Goal: Task Accomplishment & Management: Manage account settings

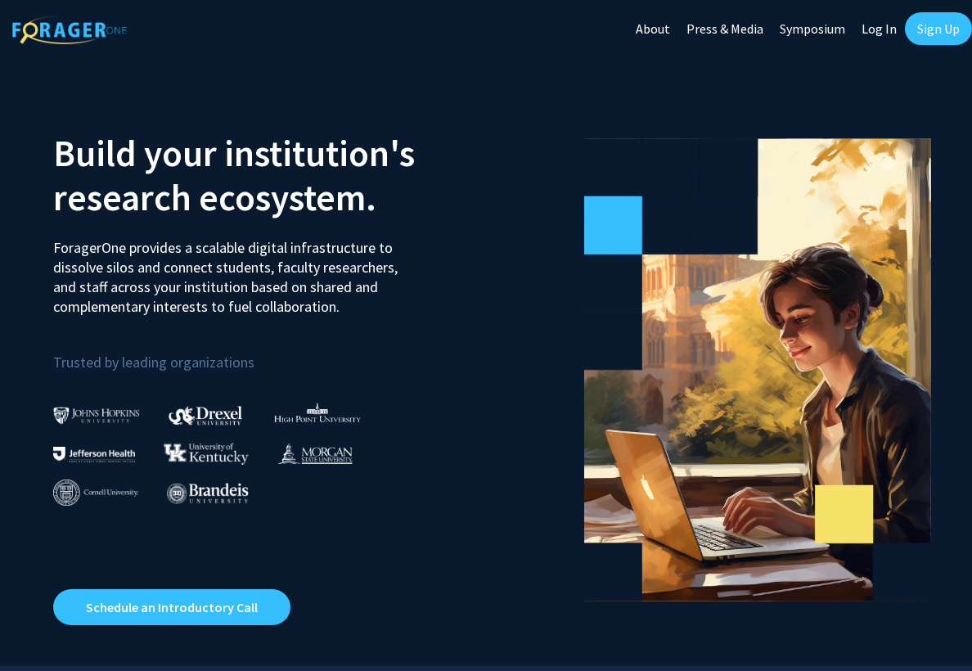
click at [875, 29] on link "Log In" at bounding box center [879, 28] width 52 height 57
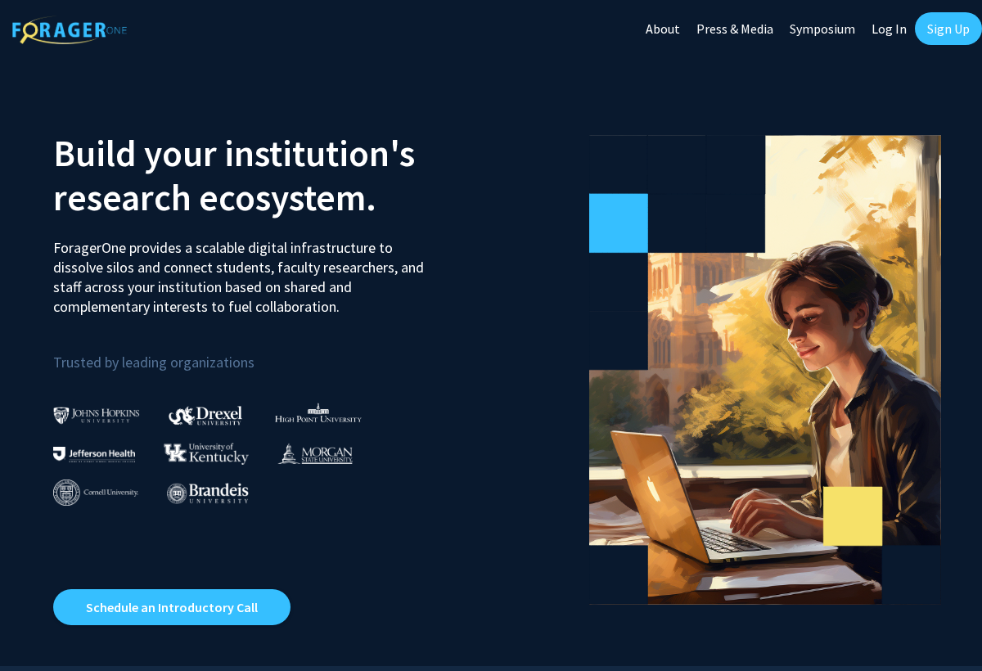
select select
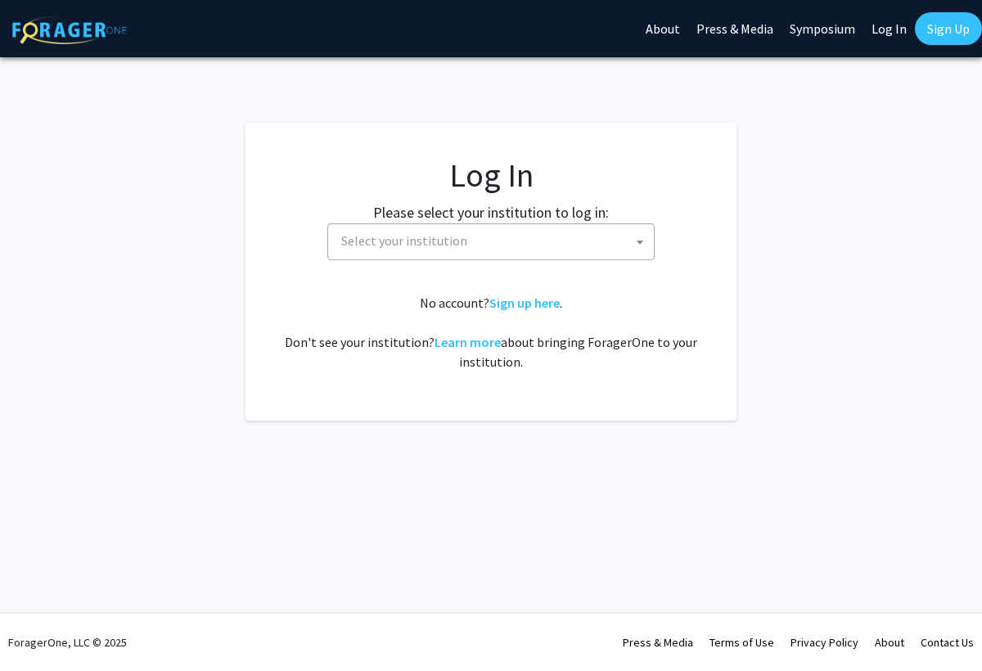
click at [509, 243] on span "Select your institution" at bounding box center [494, 241] width 319 height 34
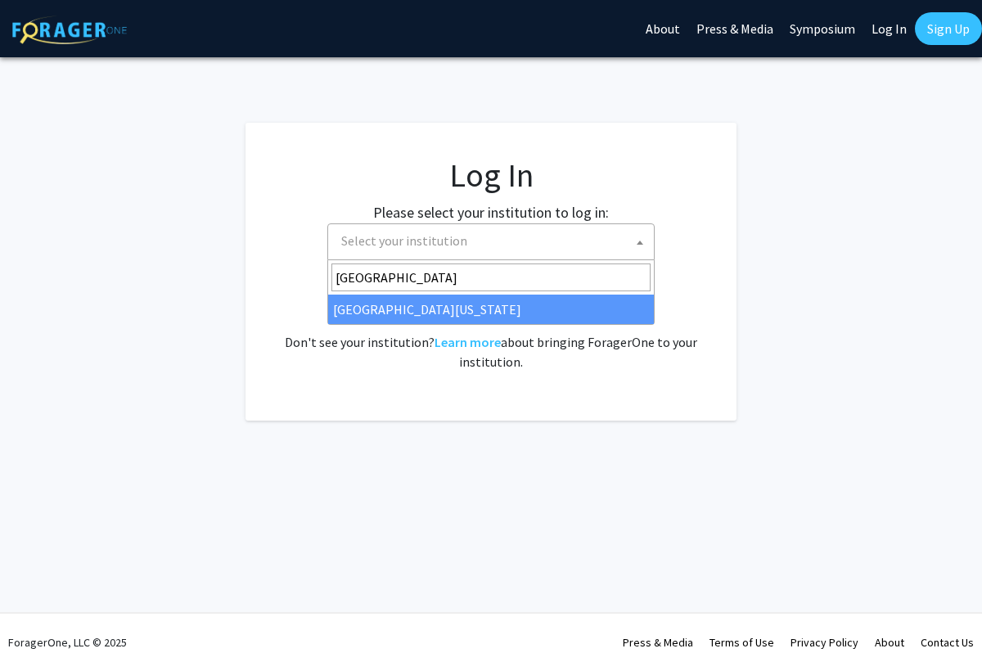
type input "university of kentu"
select select "13"
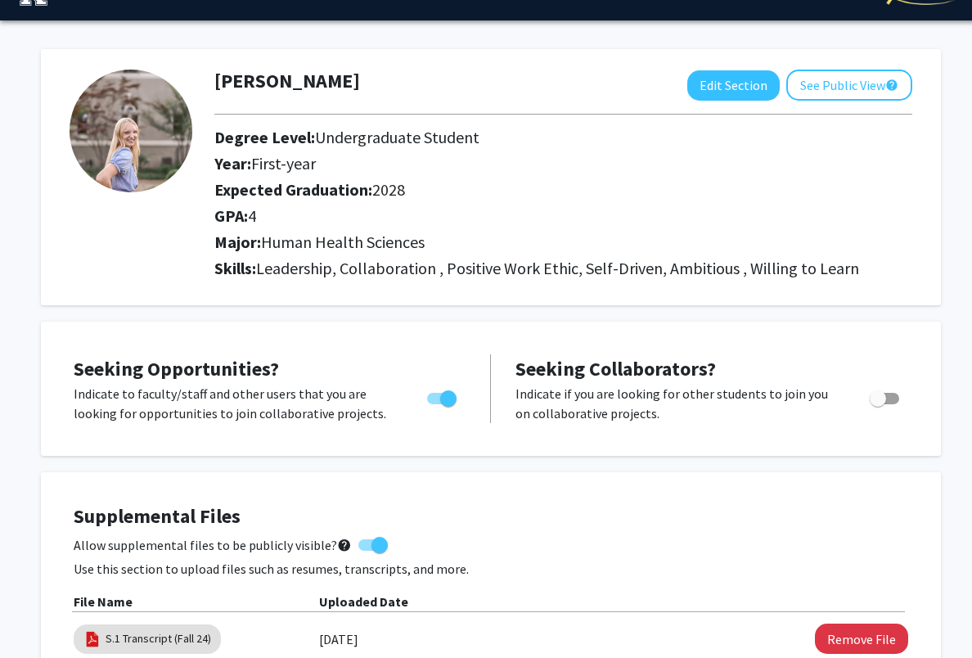
scroll to position [27, 0]
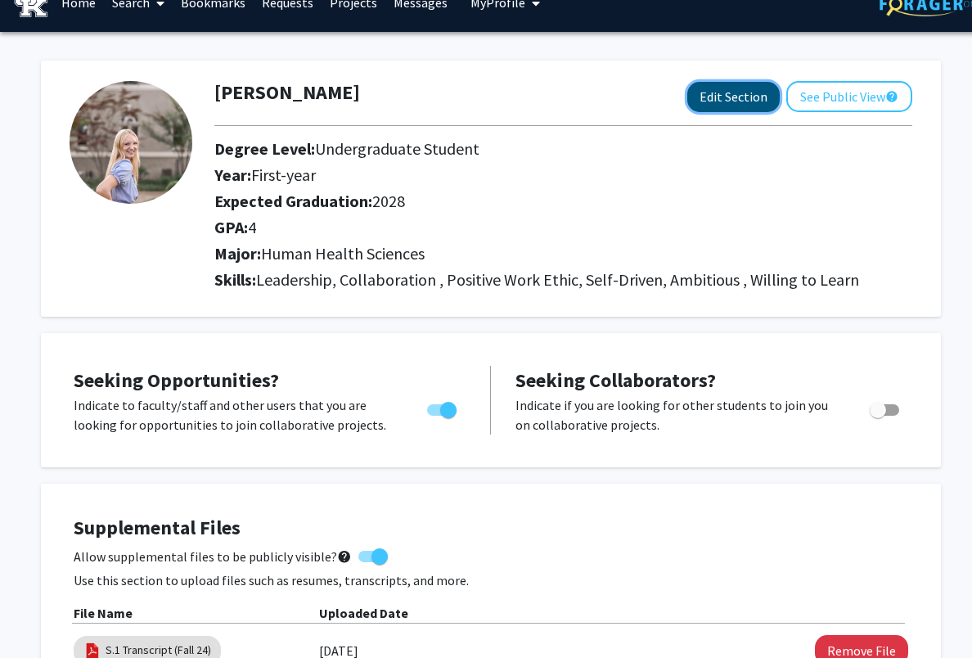
click at [750, 108] on button "Edit Section" at bounding box center [733, 97] width 92 height 30
select select "first-year"
select select "2028"
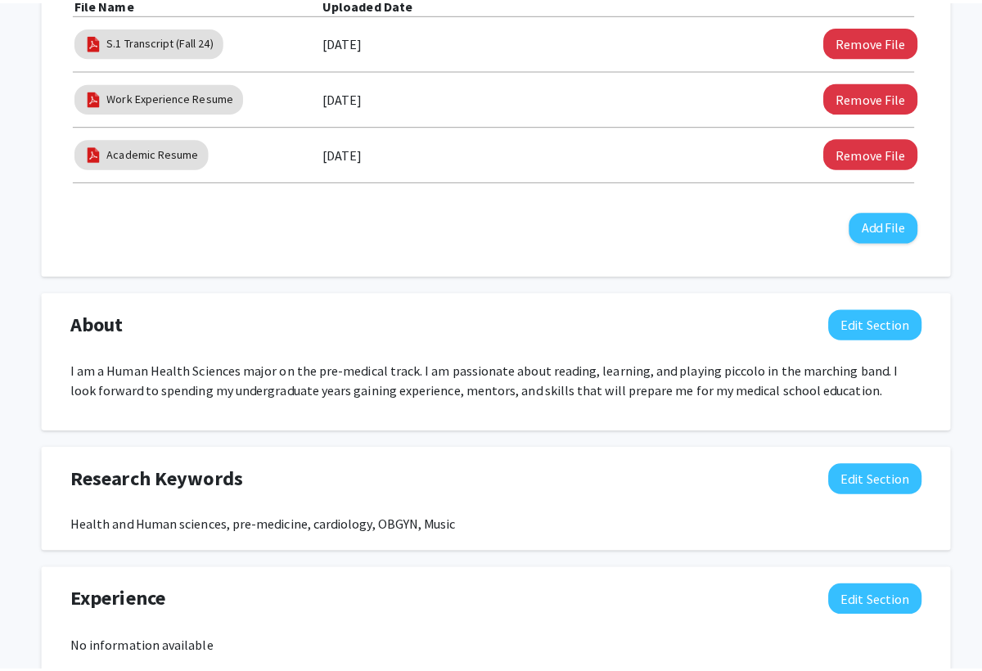
scroll to position [649, 0]
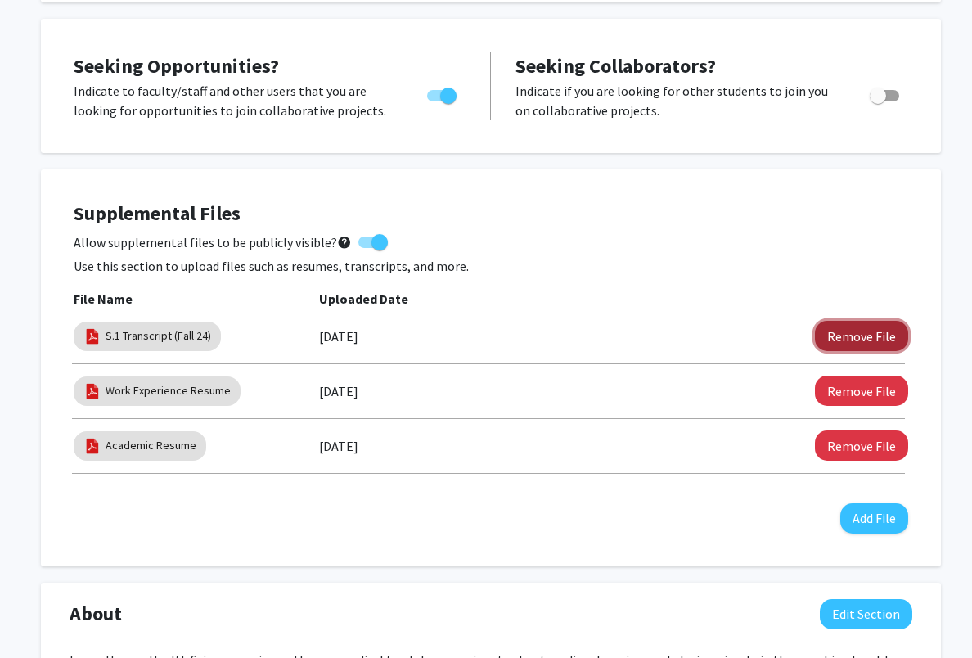
click at [861, 335] on button "Remove File" at bounding box center [861, 336] width 93 height 30
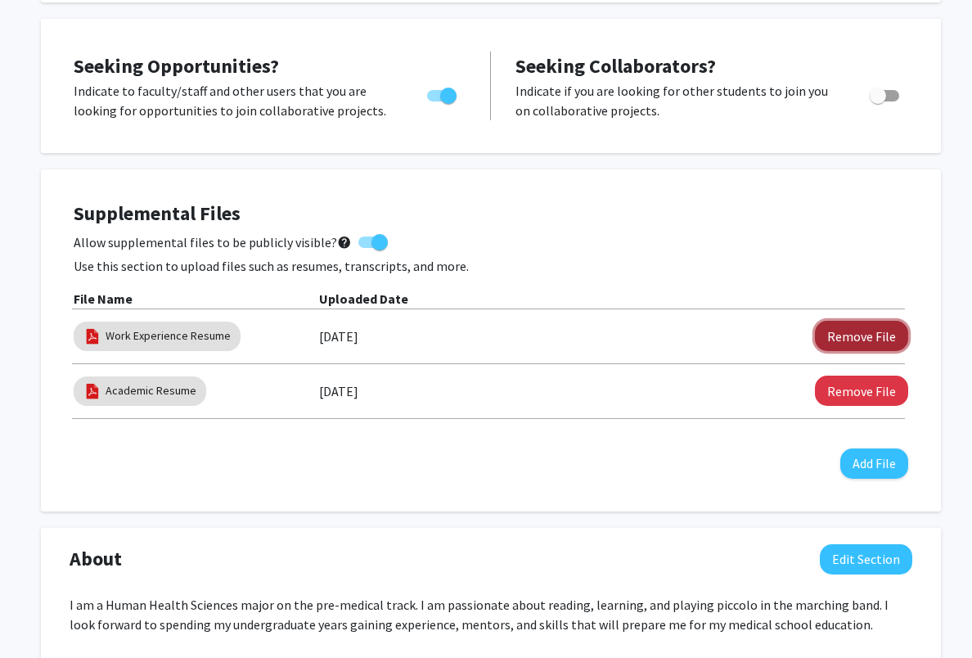
click at [853, 340] on button "Remove File" at bounding box center [861, 336] width 93 height 30
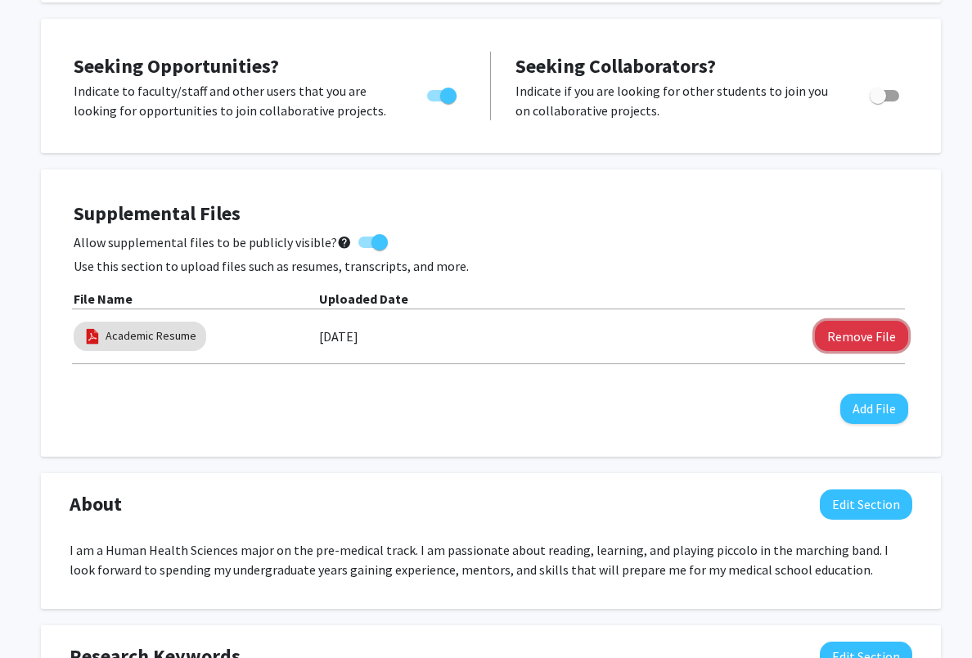
click at [854, 338] on button "Remove File" at bounding box center [861, 336] width 93 height 30
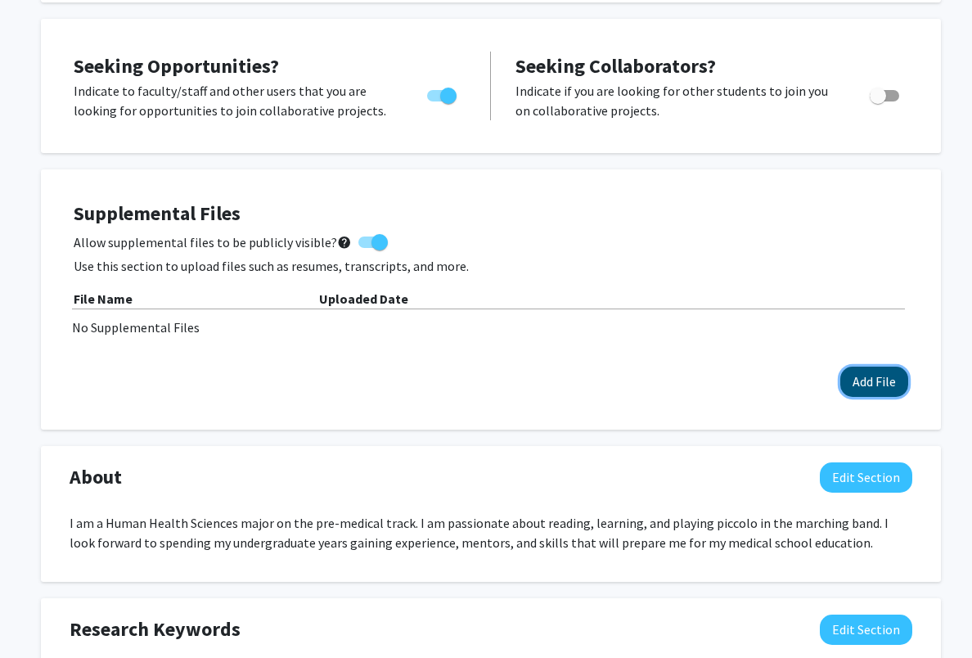
click at [870, 377] on button "Add File" at bounding box center [874, 381] width 68 height 30
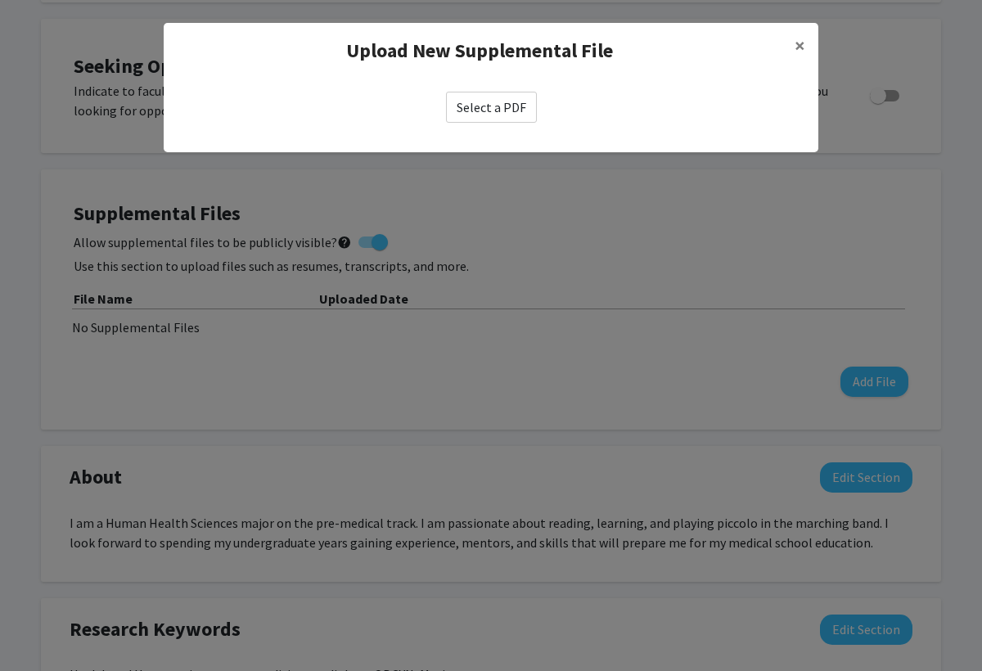
click at [466, 115] on label "Select a PDF" at bounding box center [491, 107] width 91 height 31
click at [0, 0] on input "Select a PDF" at bounding box center [0, 0] width 0 height 0
click at [518, 105] on label "Select a PDF" at bounding box center [491, 107] width 91 height 31
click at [0, 0] on input "Select a PDF" at bounding box center [0, 0] width 0 height 0
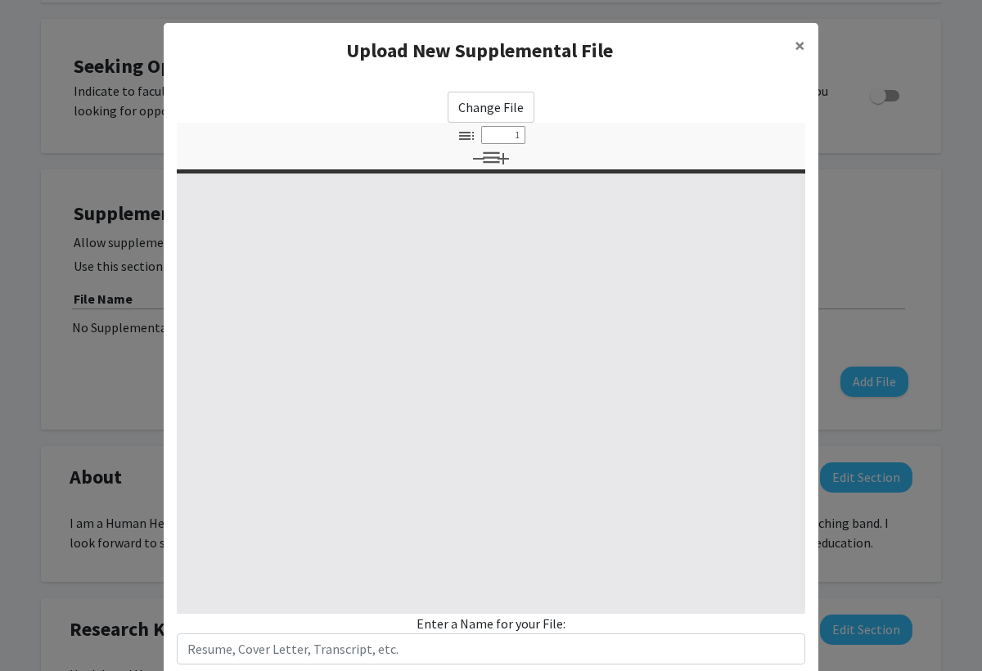
select select "custom"
type input "0"
select select "custom"
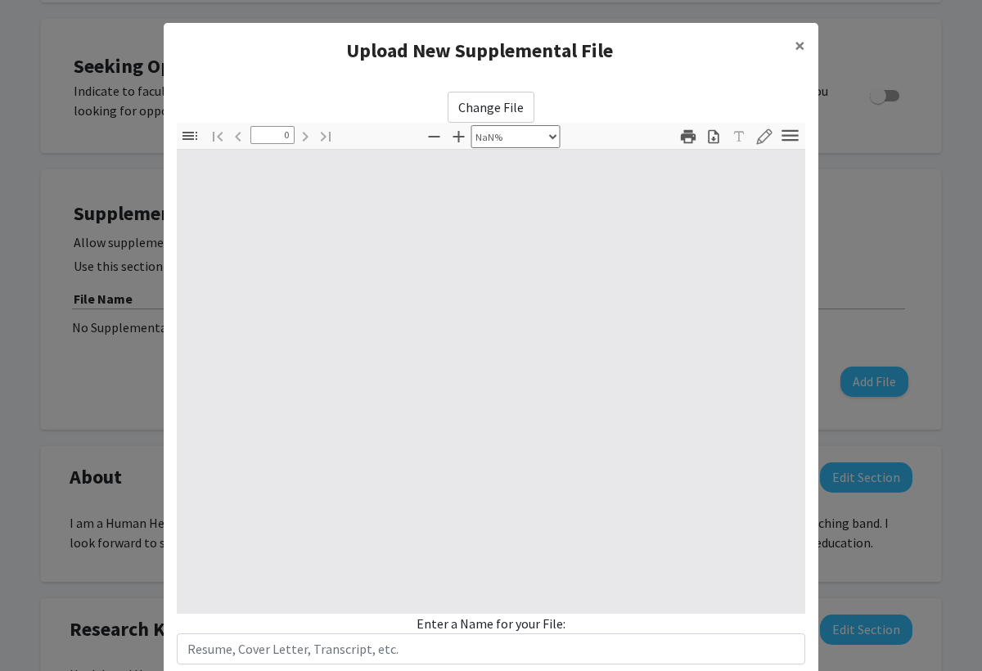
type input "1"
select select "auto"
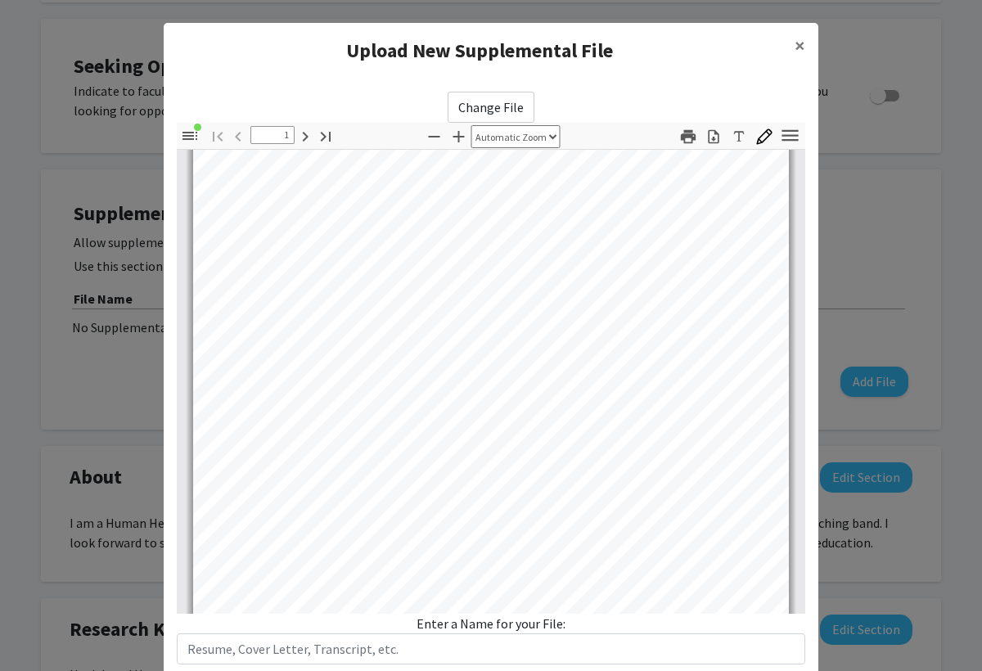
scroll to position [0, 0]
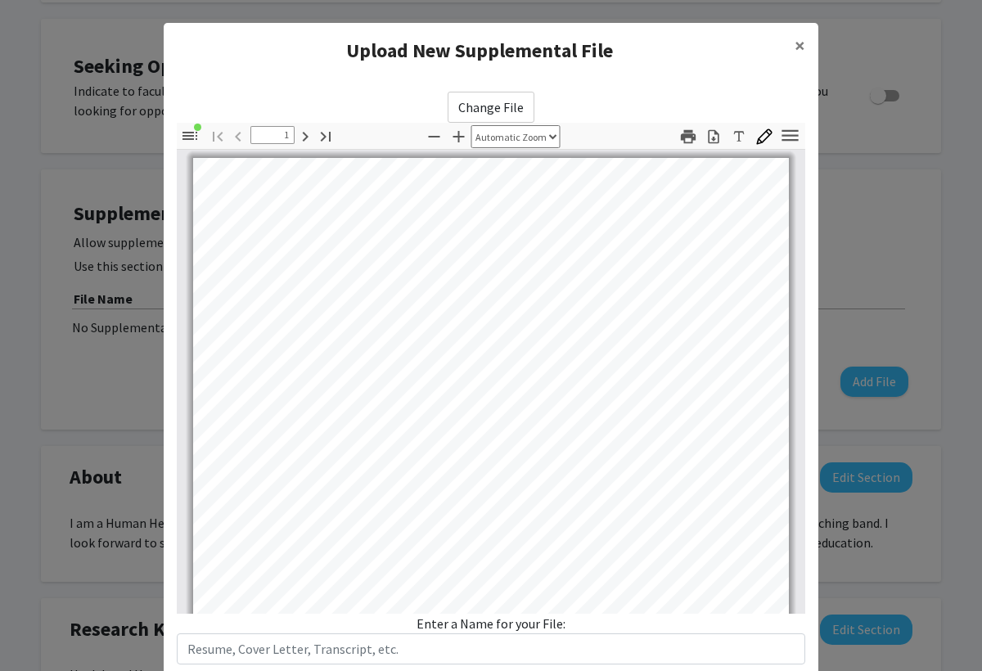
type input "2"
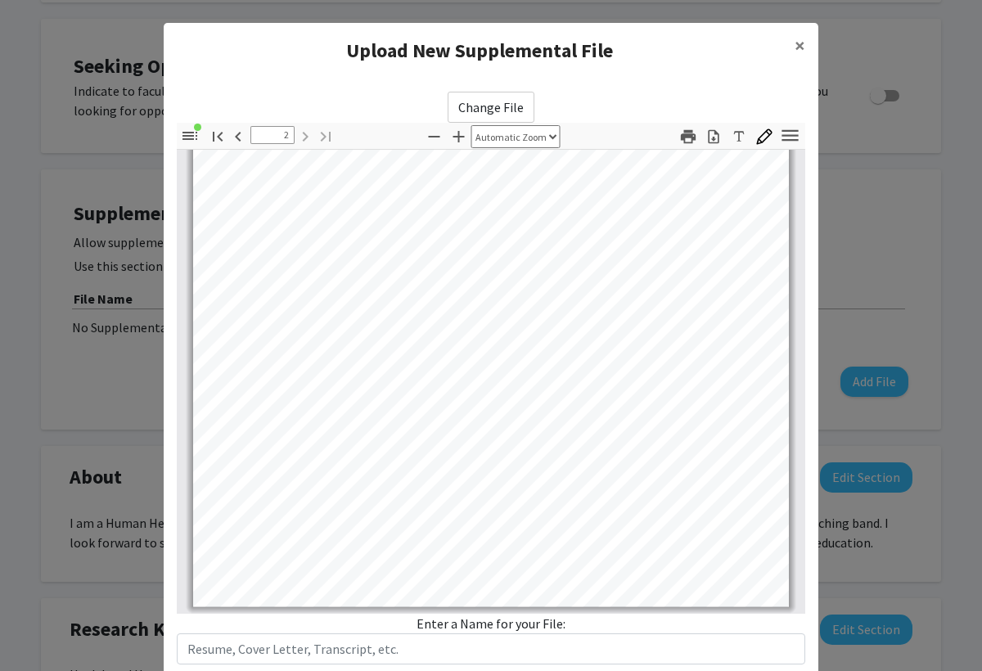
scroll to position [104, 0]
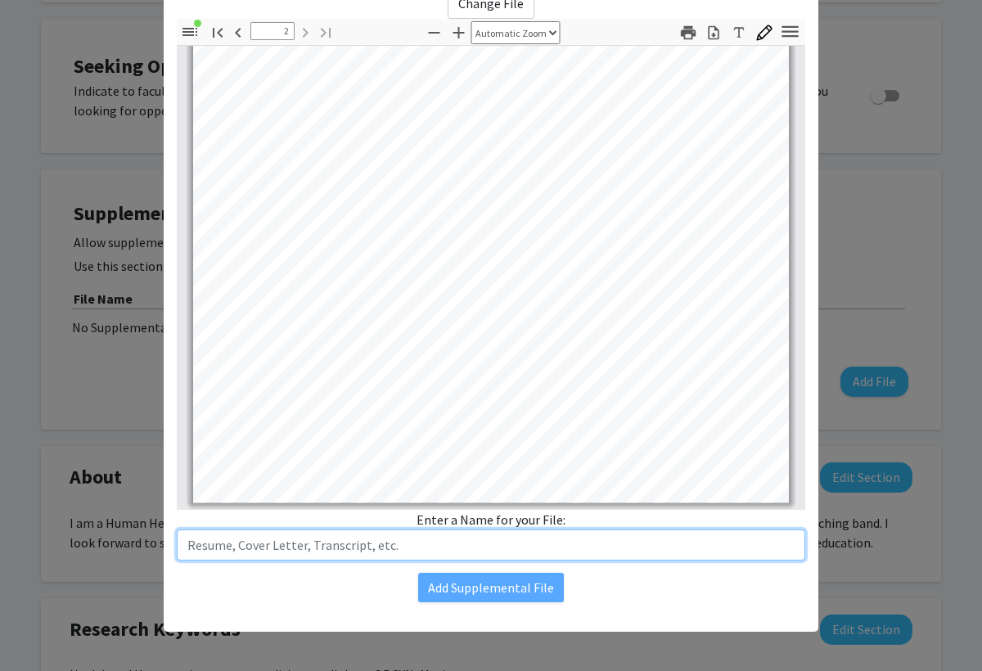
click at [542, 541] on input "text" at bounding box center [491, 544] width 628 height 31
type input "Academic Resume"
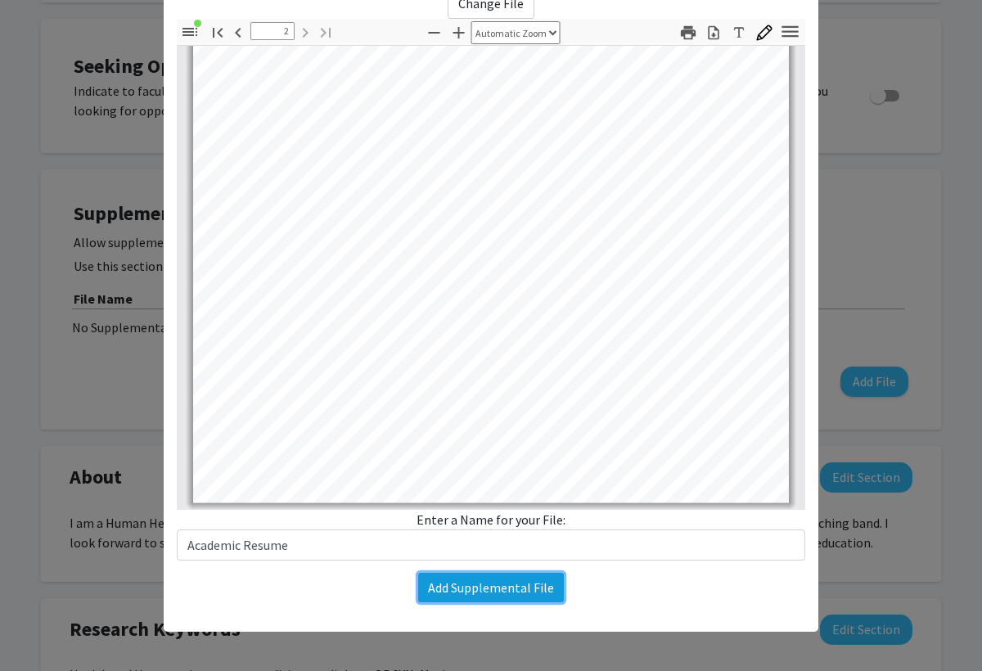
click at [532, 595] on button "Add Supplemental File" at bounding box center [491, 587] width 146 height 29
click at [514, 591] on button "Add Supplemental File" at bounding box center [491, 587] width 146 height 29
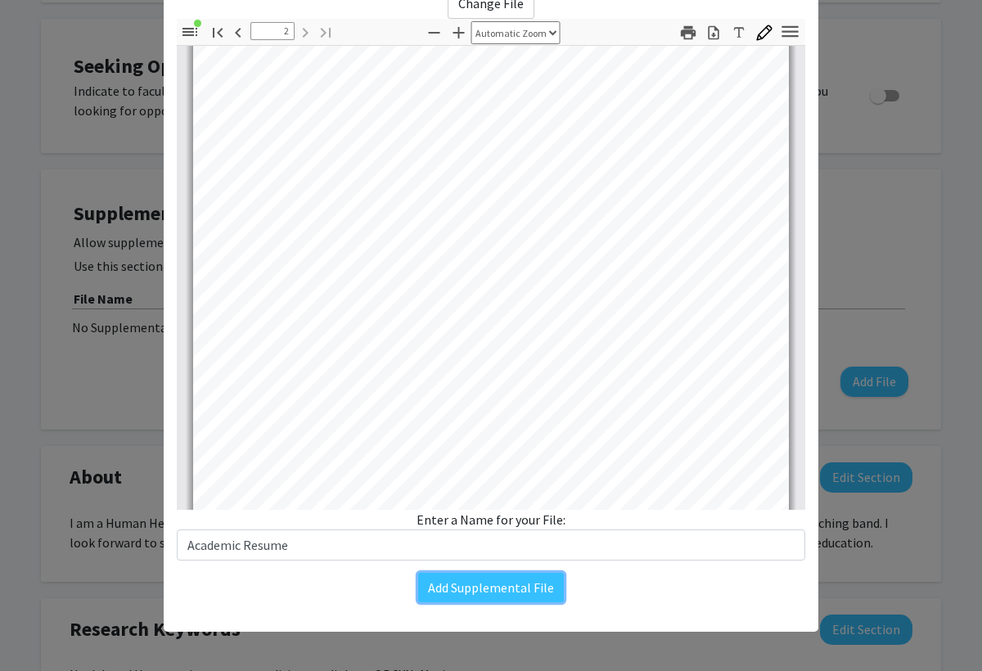
scroll to position [1102, 0]
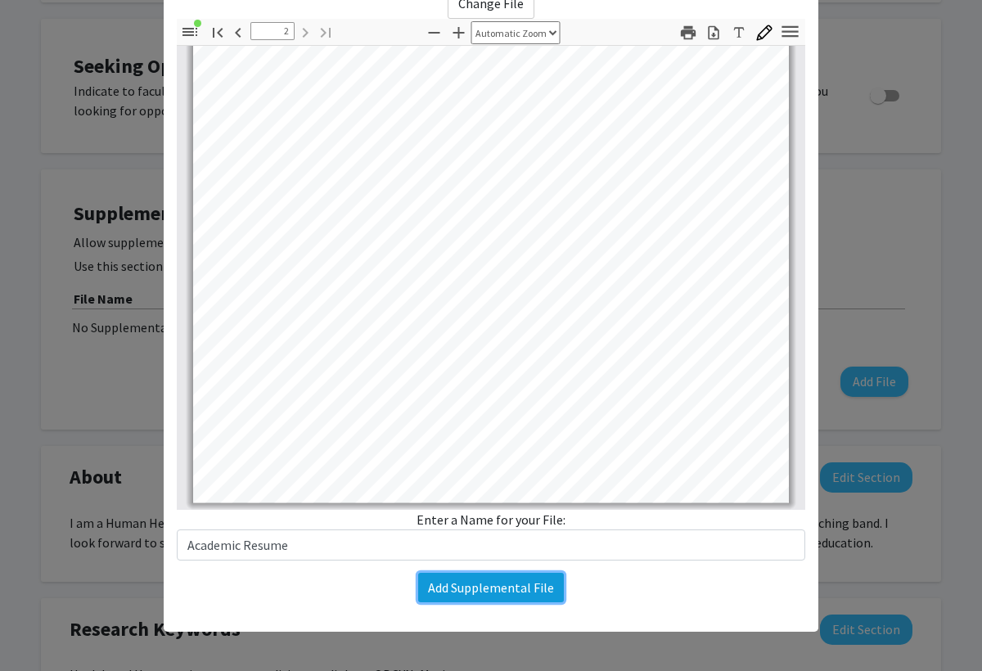
click at [524, 594] on button "Add Supplemental File" at bounding box center [491, 587] width 146 height 29
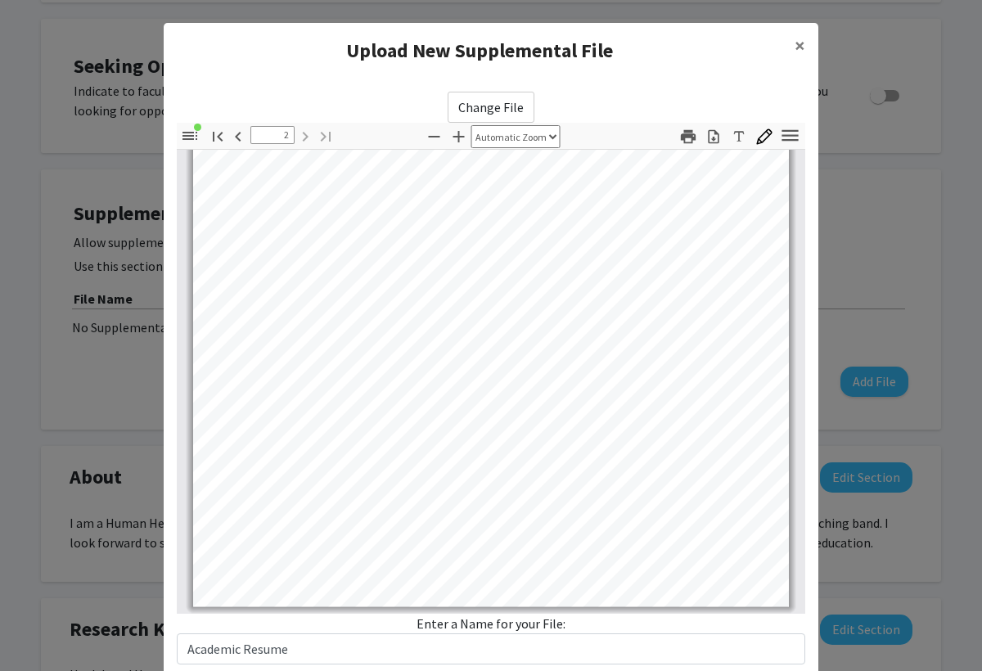
scroll to position [104, 0]
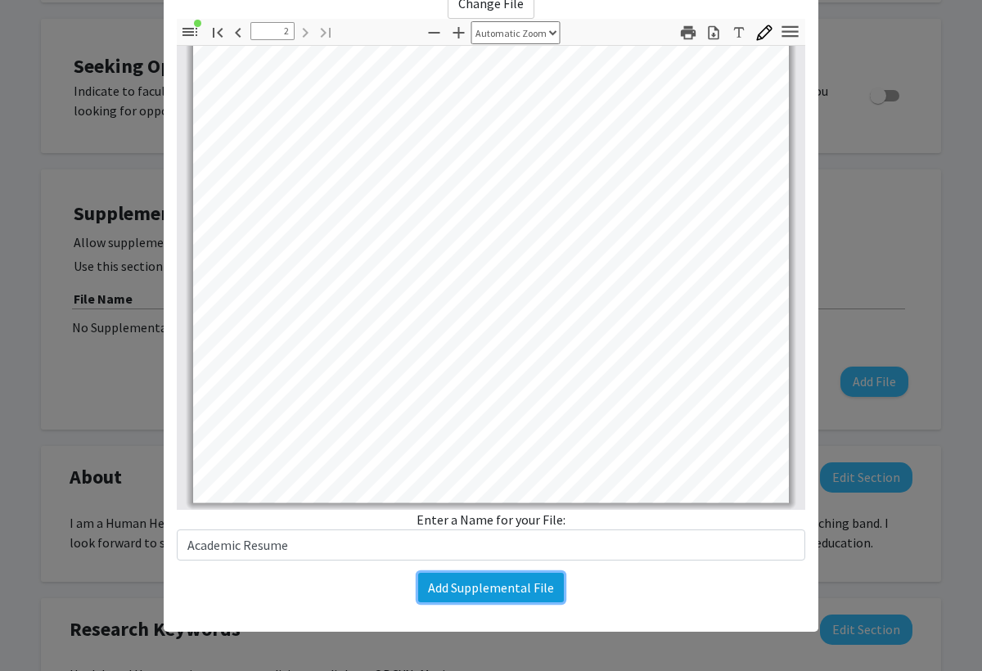
click at [493, 591] on button "Add Supplemental File" at bounding box center [491, 587] width 146 height 29
click at [487, 593] on button "Add Supplemental File" at bounding box center [491, 587] width 146 height 29
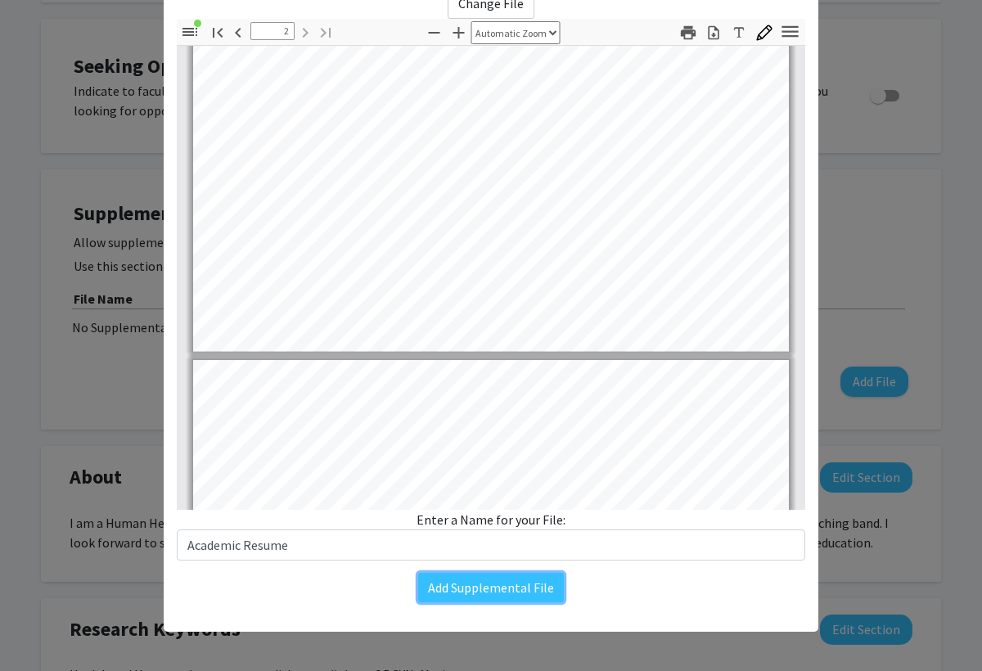
type input "1"
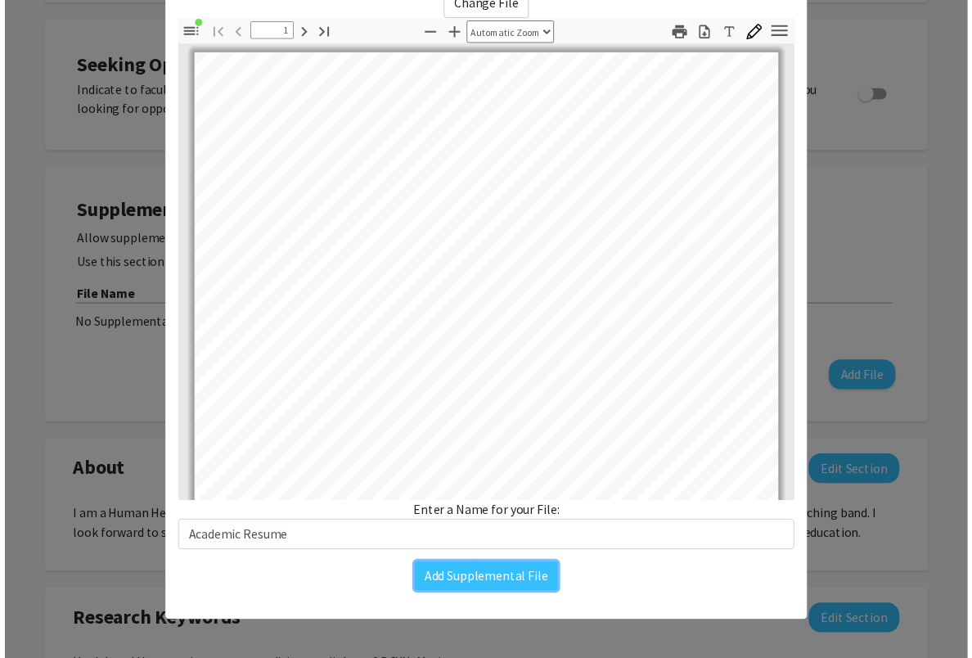
scroll to position [0, 0]
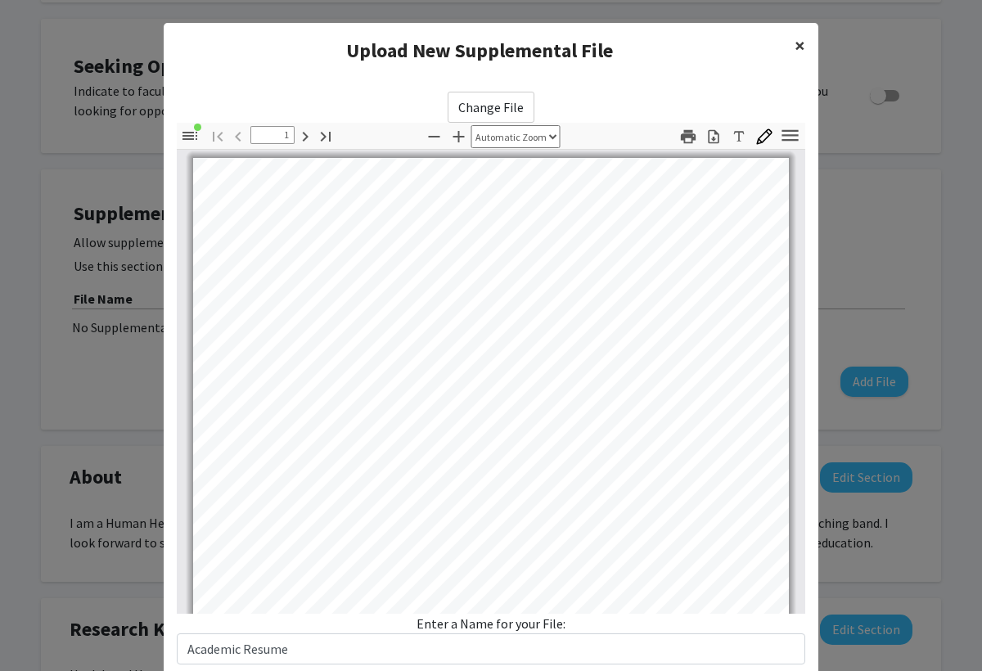
click at [795, 47] on span "×" at bounding box center [799, 45] width 11 height 25
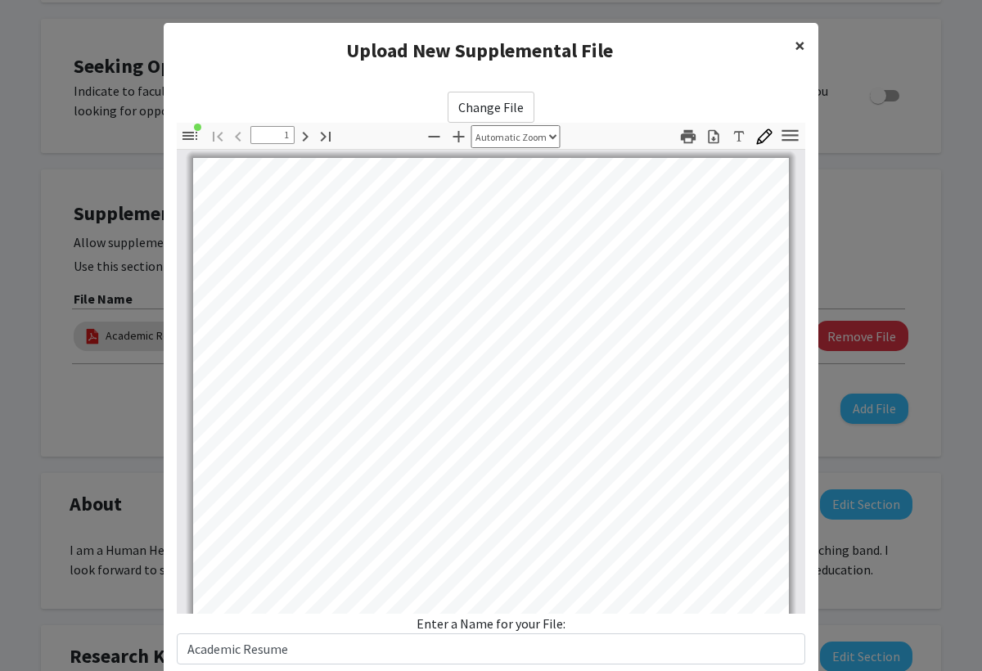
click at [797, 45] on span "×" at bounding box center [799, 45] width 11 height 25
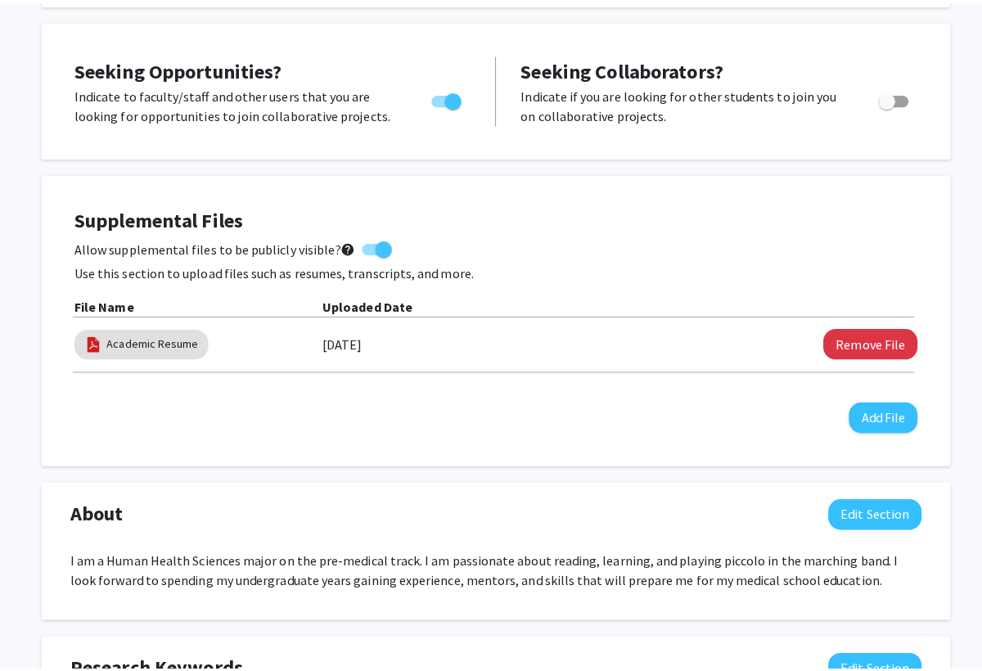
scroll to position [658, 0]
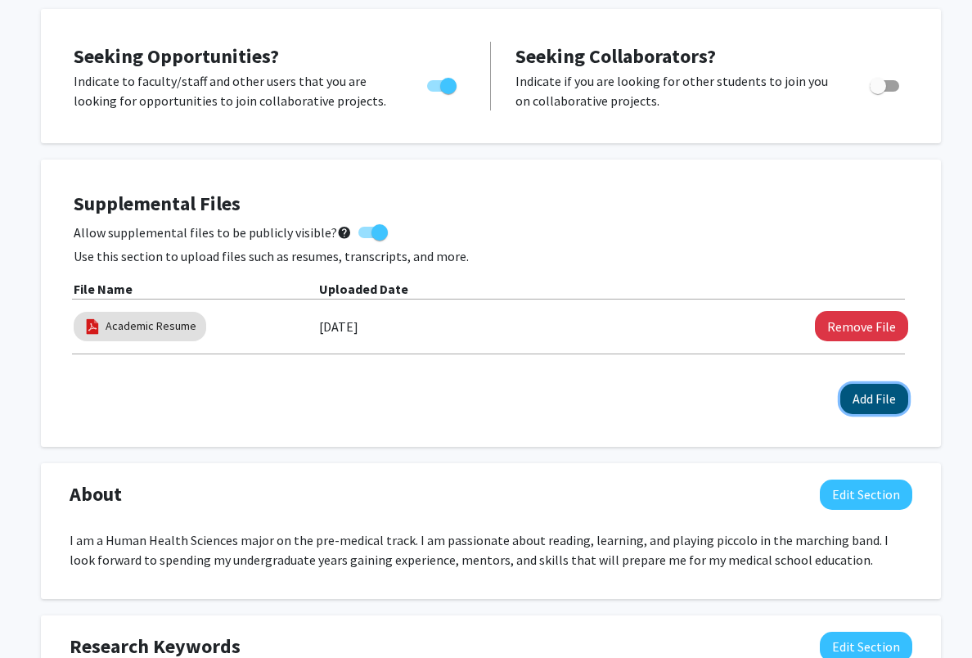
click at [873, 391] on button "Add File" at bounding box center [874, 399] width 68 height 30
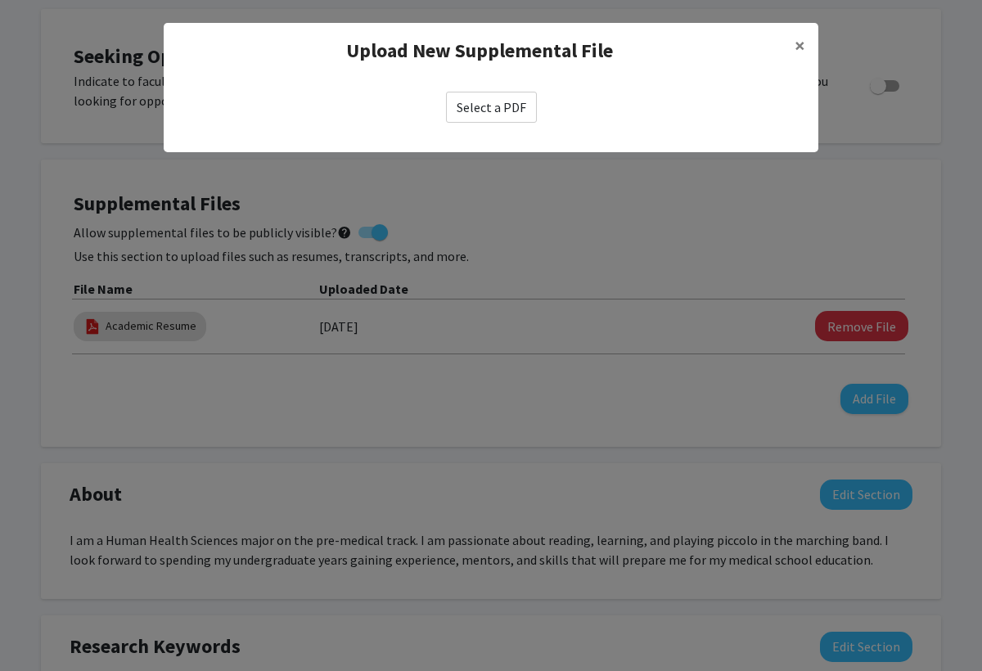
click at [504, 101] on label "Select a PDF" at bounding box center [491, 107] width 91 height 31
click at [0, 0] on input "Select a PDF" at bounding box center [0, 0] width 0 height 0
select select "custom"
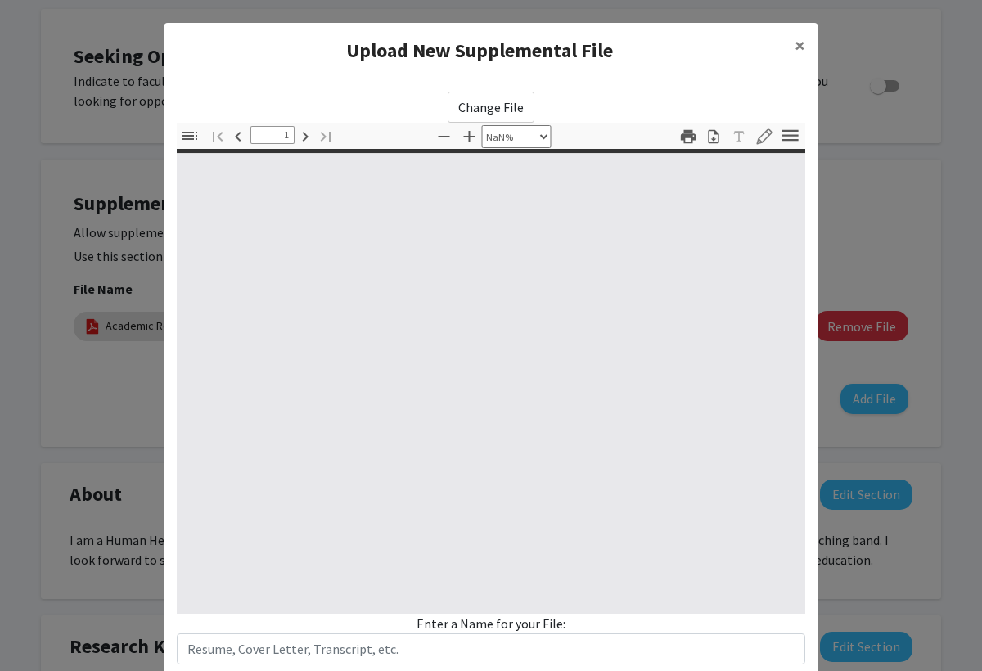
type input "0"
select select "custom"
type input "1"
select select "auto"
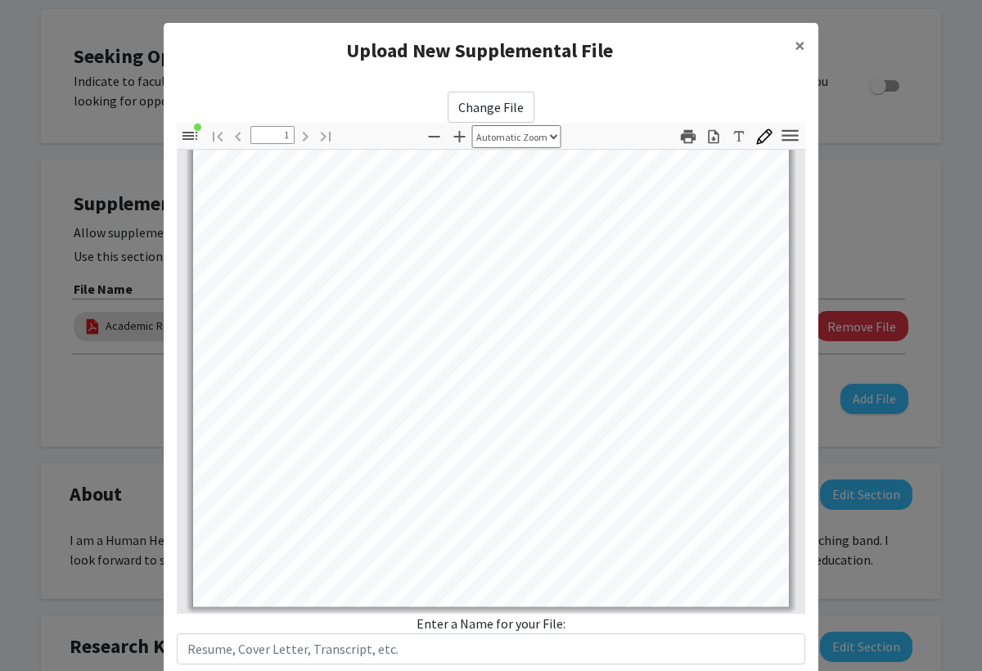
scroll to position [104, 0]
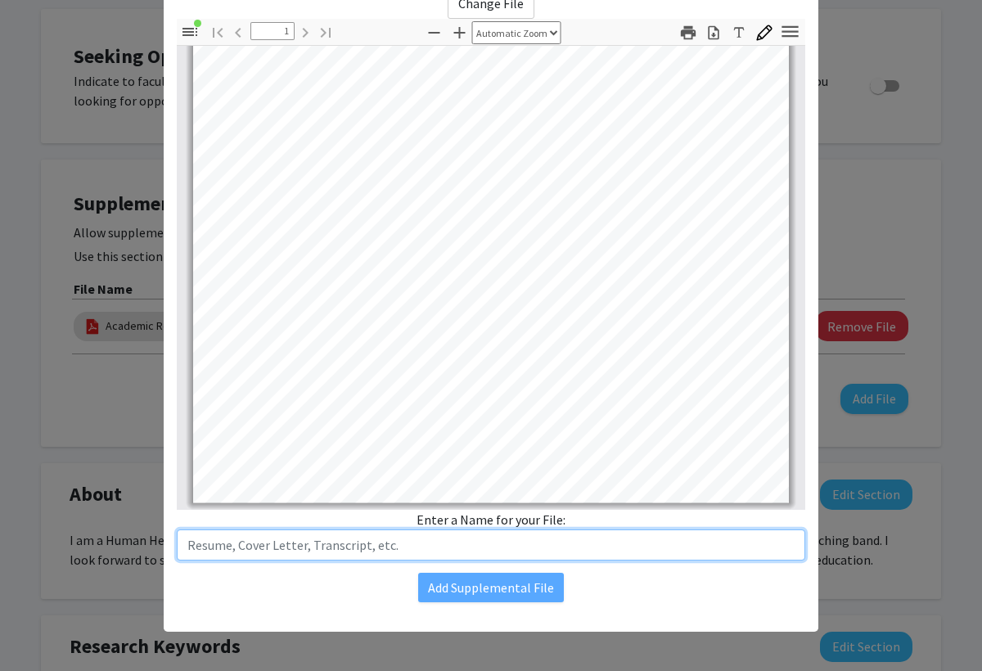
click at [379, 547] on input "text" at bounding box center [491, 544] width 628 height 31
type input "Resume"
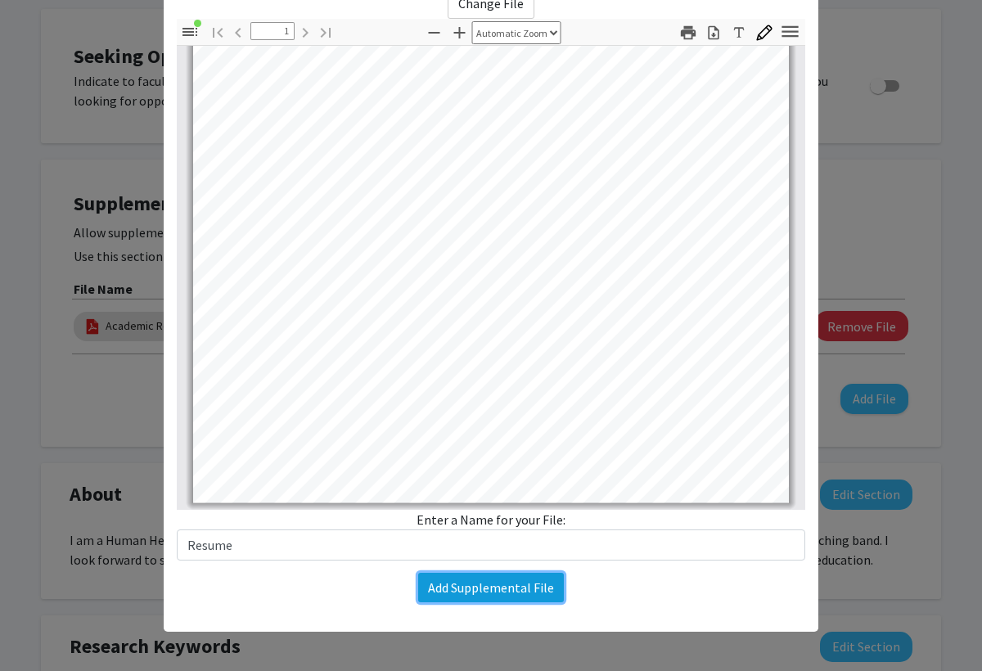
click at [519, 585] on button "Add Supplemental File" at bounding box center [491, 587] width 146 height 29
click at [517, 580] on button "Add Supplemental File" at bounding box center [491, 587] width 146 height 29
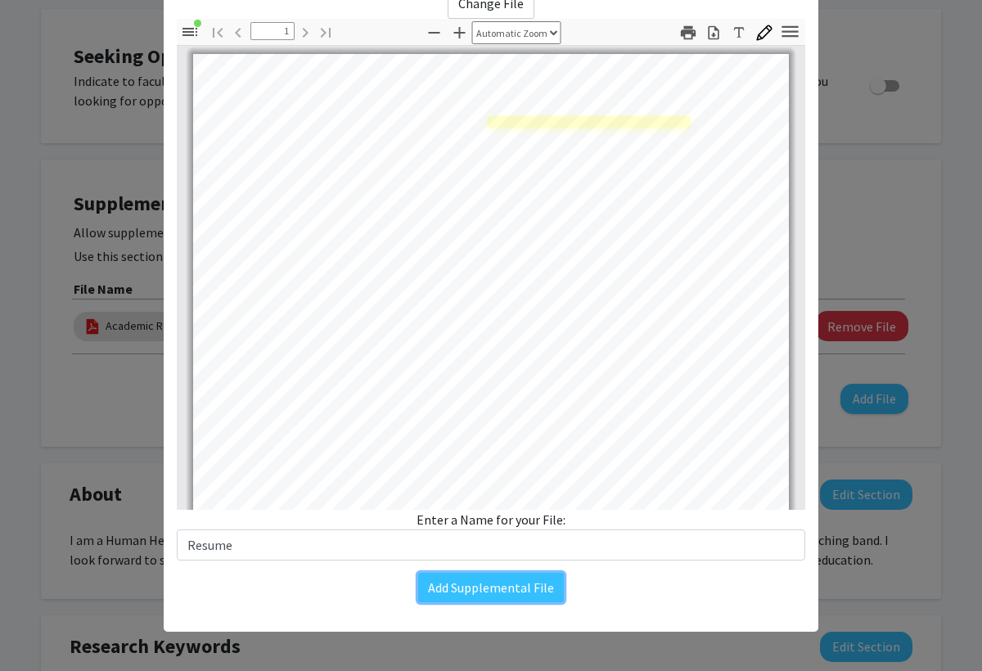
scroll to position [0, 0]
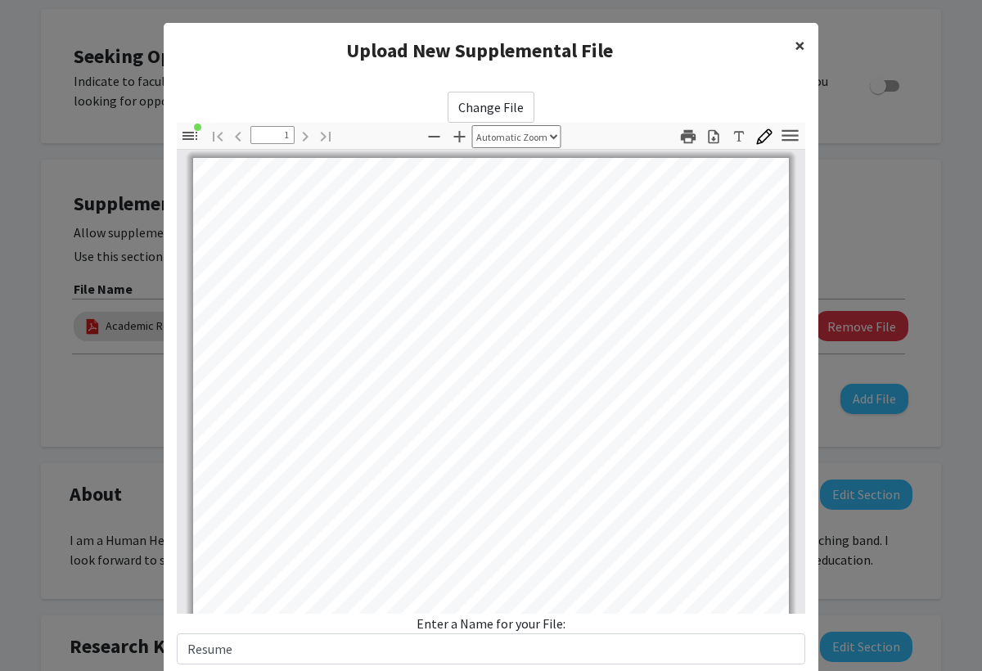
click at [794, 46] on span "×" at bounding box center [799, 45] width 11 height 25
click at [805, 45] on button "×" at bounding box center [799, 46] width 37 height 46
click at [800, 45] on span "×" at bounding box center [799, 45] width 11 height 25
click at [801, 40] on span "×" at bounding box center [799, 45] width 11 height 25
click at [892, 121] on modal-container "Upload New Supplemental File × Change File Thumbnails Document Outline Attachme…" at bounding box center [491, 335] width 982 height 671
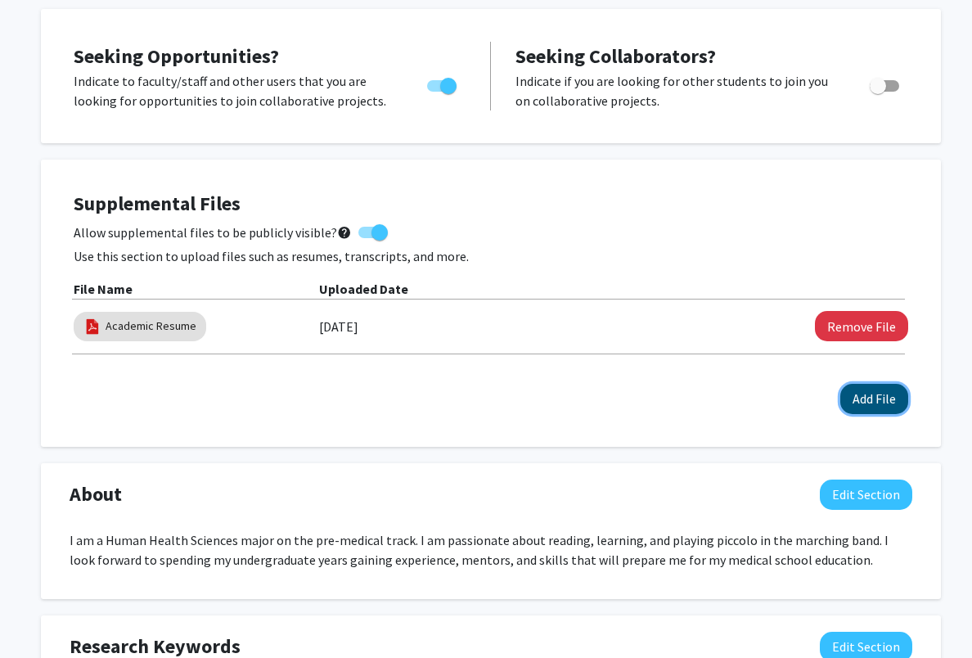
click at [907, 400] on button "Add File" at bounding box center [874, 399] width 68 height 30
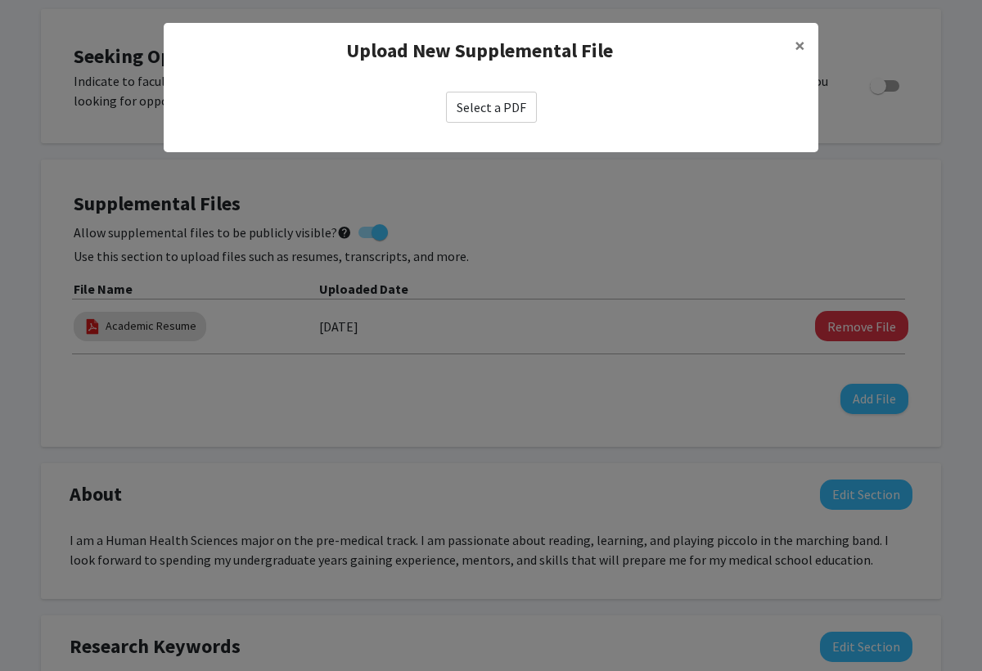
click at [523, 113] on label "Select a PDF" at bounding box center [491, 107] width 91 height 31
click at [0, 0] on input "Select a PDF" at bounding box center [0, 0] width 0 height 0
select select "custom"
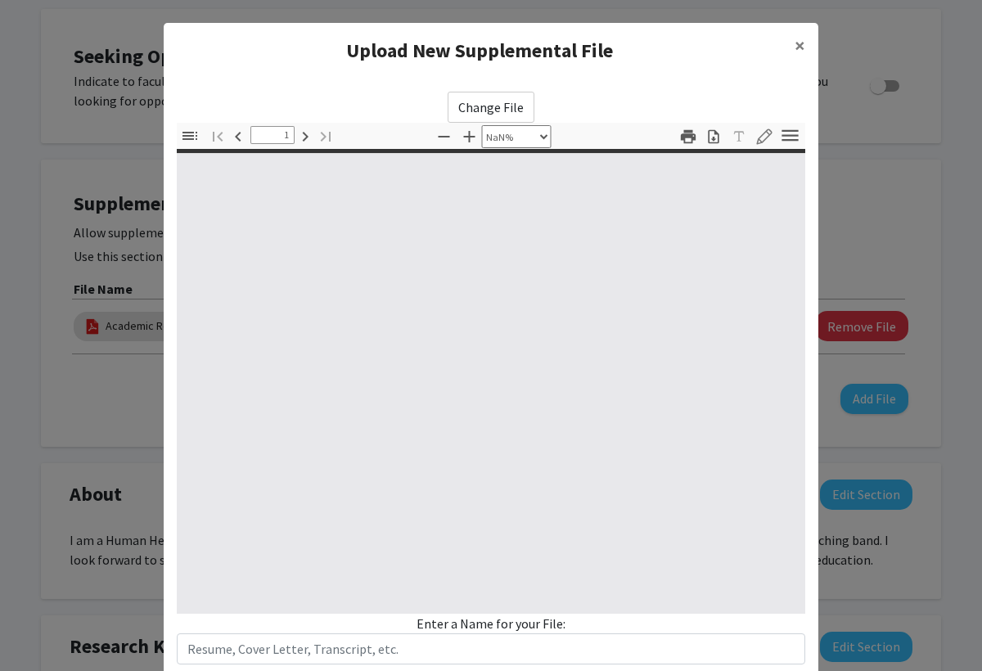
type input "0"
select select "custom"
type input "1"
select select "auto"
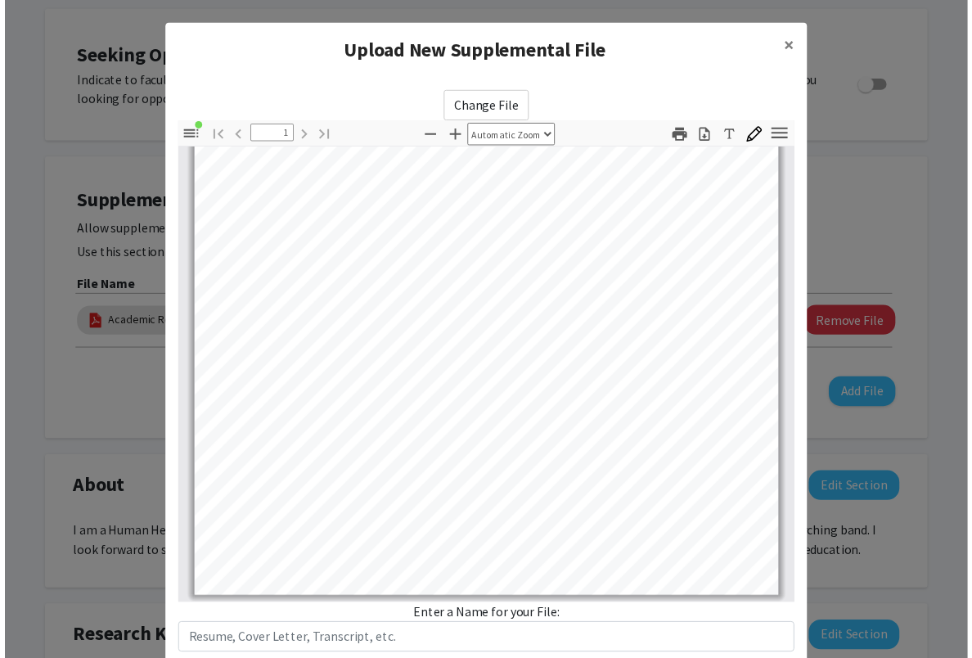
scroll to position [104, 0]
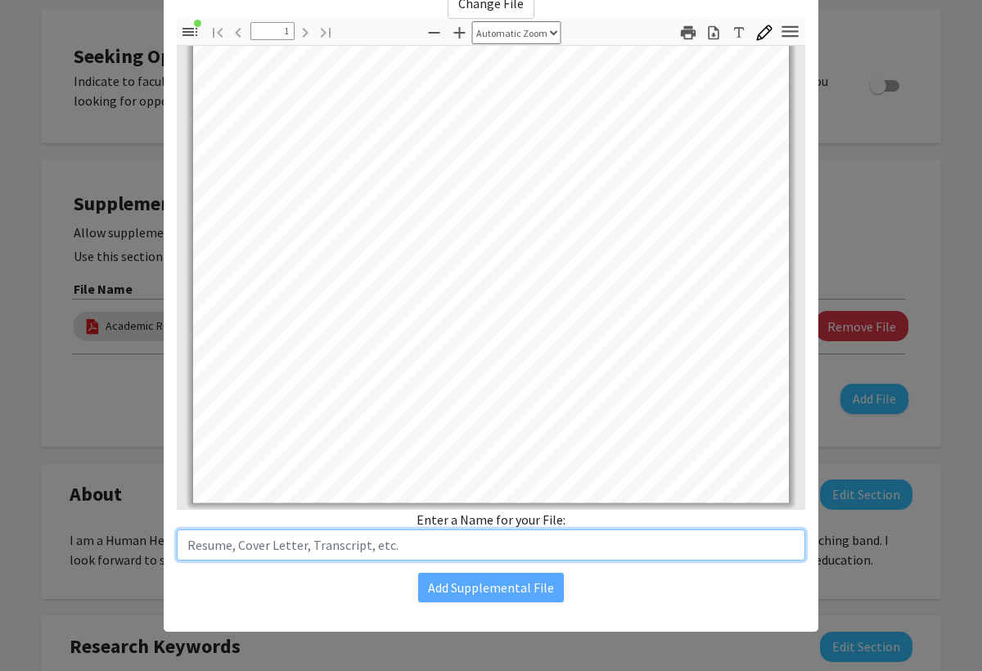
click at [488, 552] on input "text" at bounding box center [491, 544] width 628 height 31
type input "Resume"
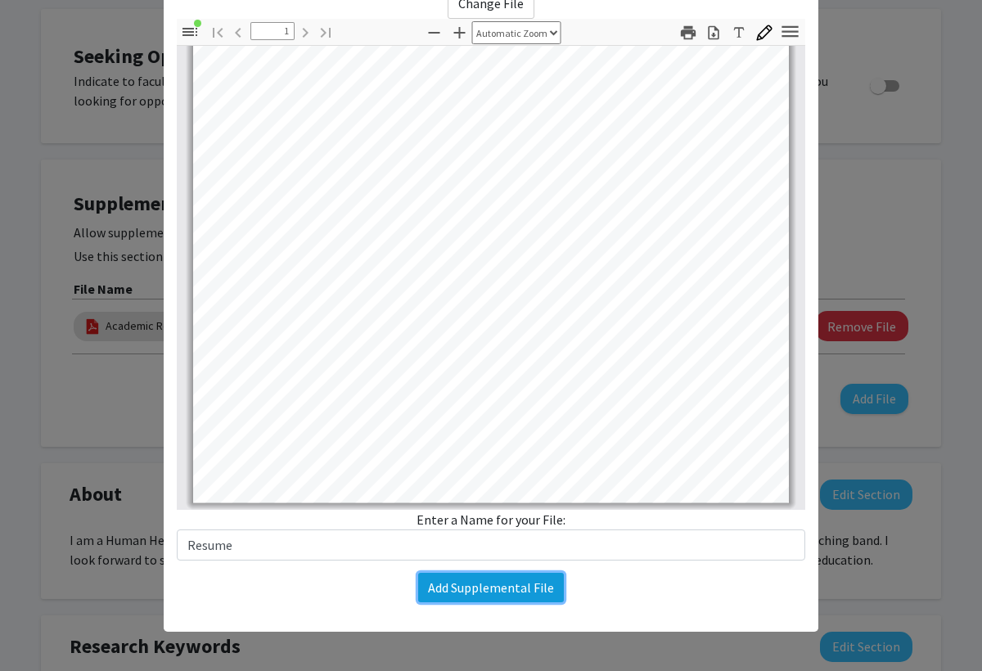
click at [504, 578] on button "Add Supplemental File" at bounding box center [491, 587] width 146 height 29
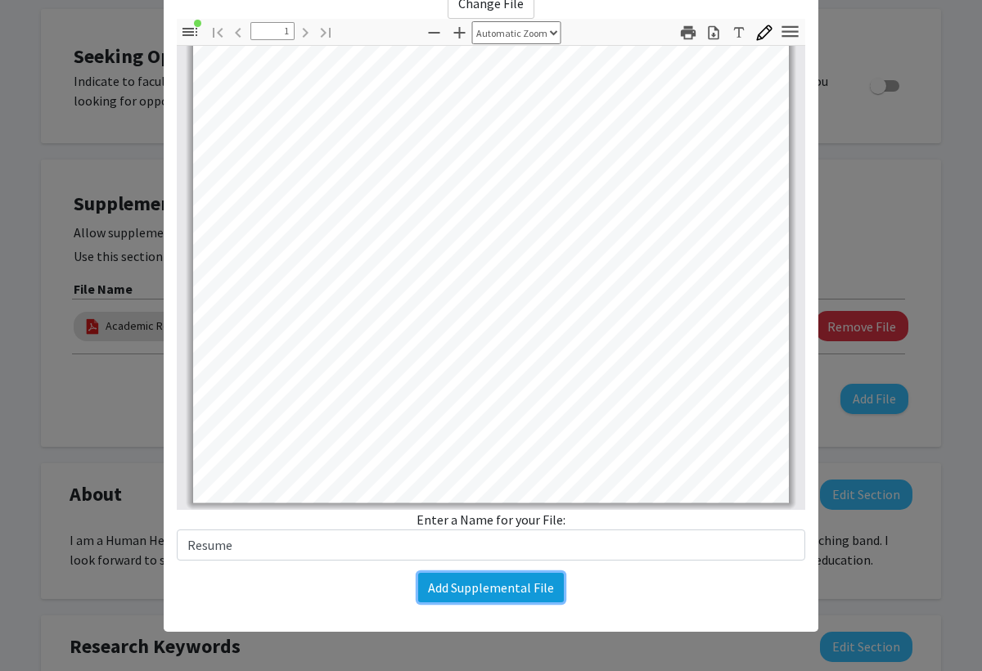
click at [504, 578] on button "Add Supplemental File" at bounding box center [491, 587] width 146 height 29
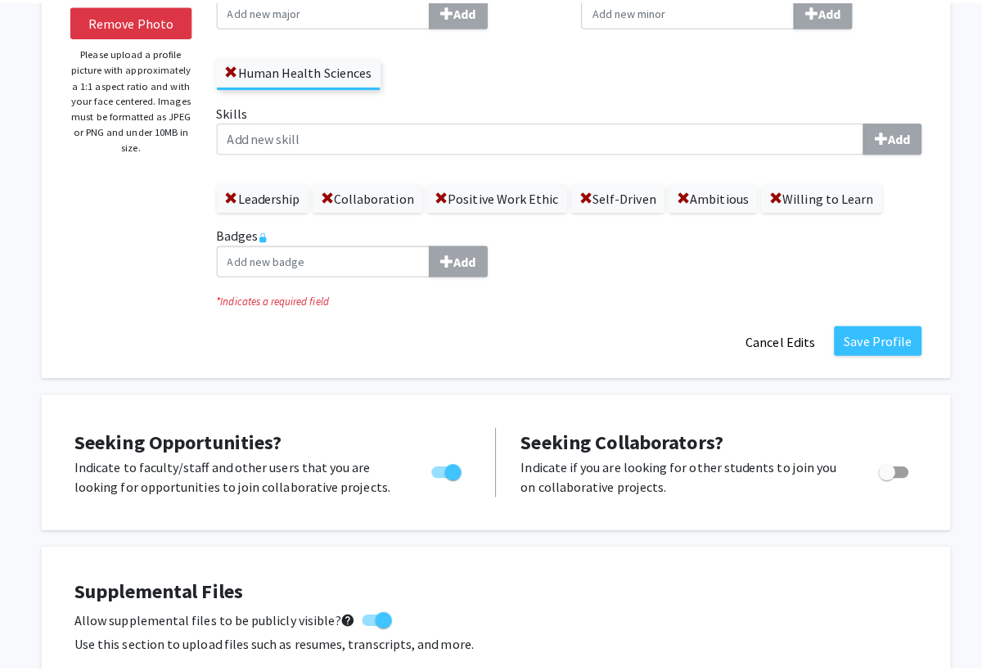
scroll to position [0, 0]
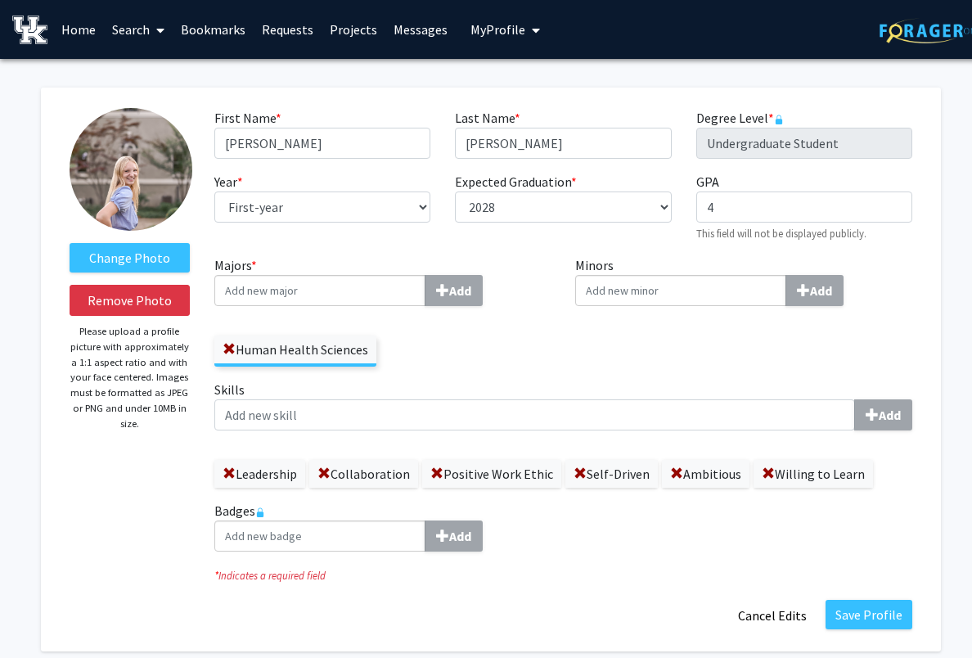
click at [89, 25] on link "Home" at bounding box center [78, 29] width 51 height 57
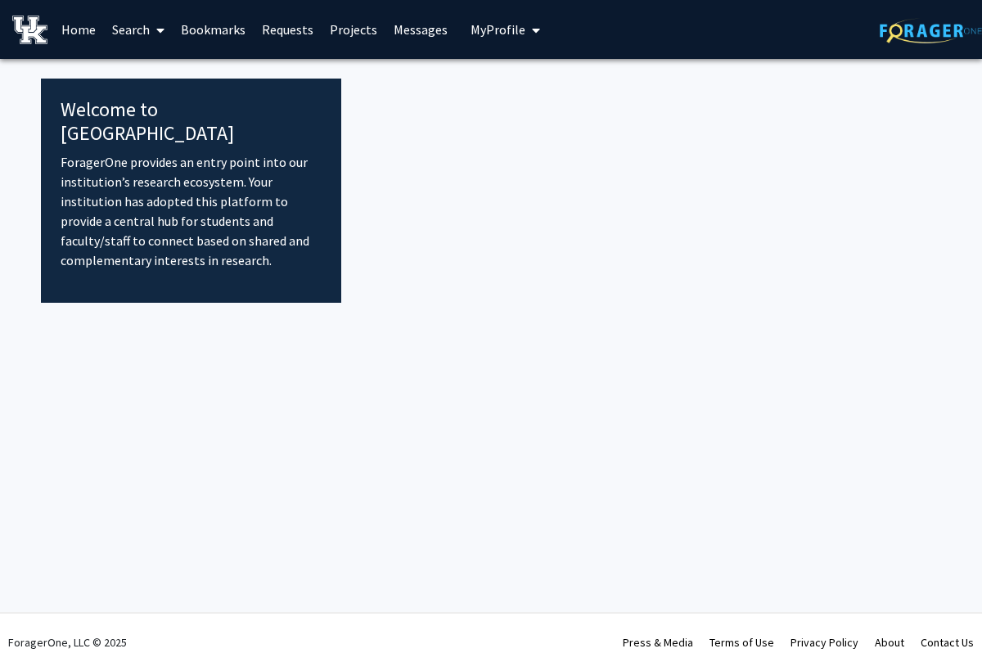
click at [143, 30] on link "Search" at bounding box center [138, 29] width 69 height 57
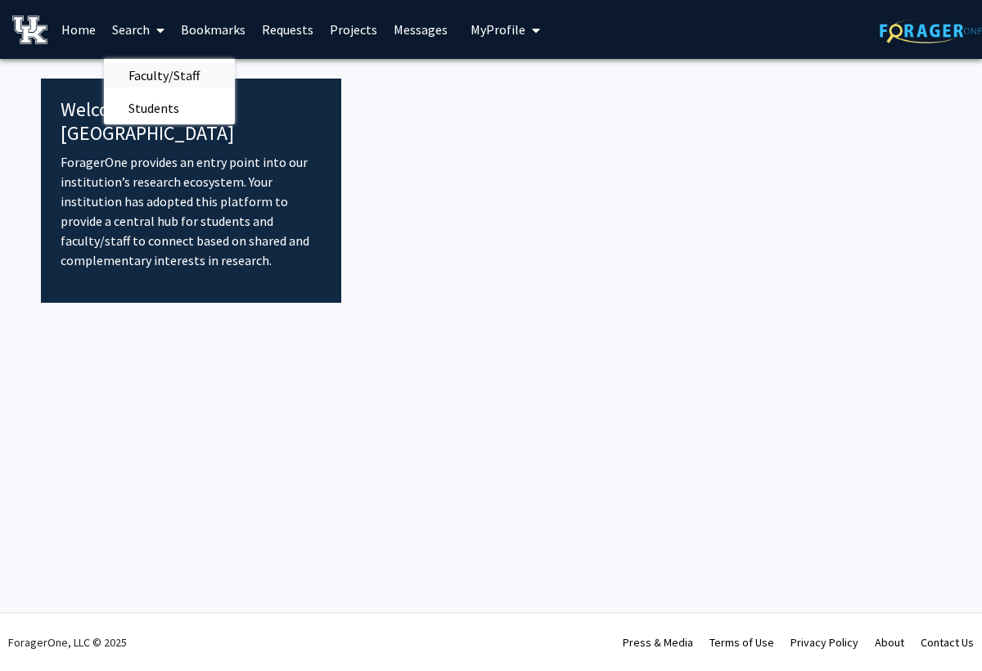
click at [150, 74] on span "Faculty/Staff" at bounding box center [164, 75] width 120 height 33
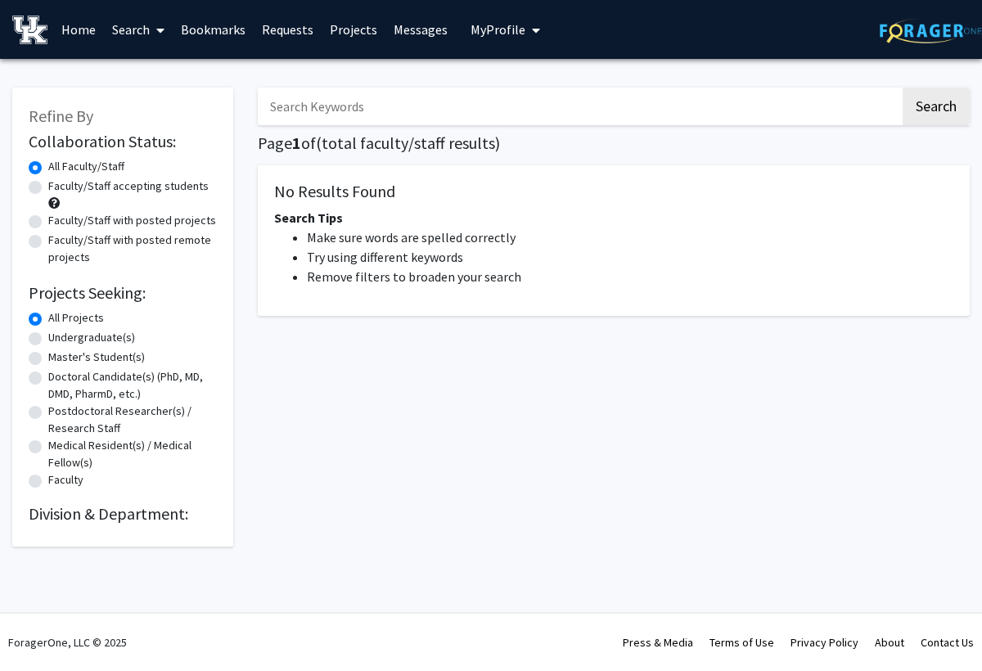
click at [157, 199] on div "Faculty/Staff accepting students" at bounding box center [123, 194] width 188 height 34
click at [145, 183] on label "Faculty/Staff accepting students" at bounding box center [128, 185] width 160 height 17
click at [59, 183] on input "Faculty/Staff accepting students" at bounding box center [53, 182] width 11 height 11
radio input "true"
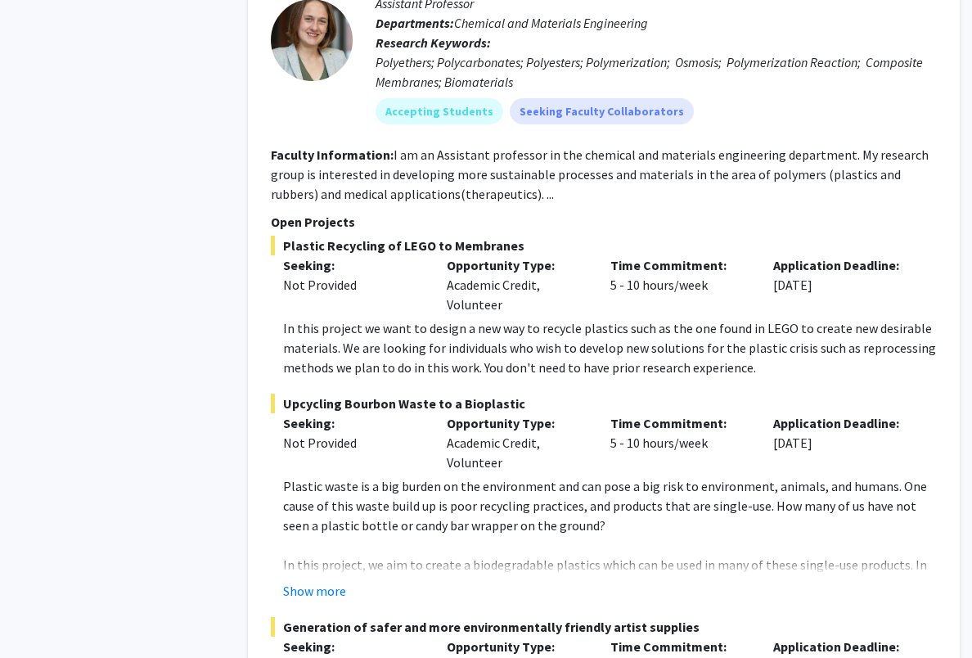
scroll to position [4691, 10]
